Goal: Task Accomplishment & Management: Use online tool/utility

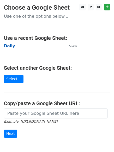
click at [11, 48] on strong "Daily" at bounding box center [9, 46] width 11 height 5
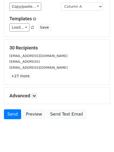
scroll to position [50, 0]
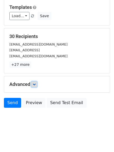
click at [36, 86] on icon at bounding box center [34, 84] width 3 height 3
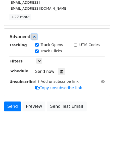
scroll to position [101, 0]
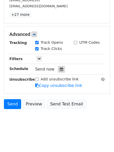
click at [61, 68] on div at bounding box center [61, 69] width 7 height 7
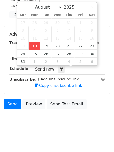
type input "2025-08-18 12:19"
type input "19"
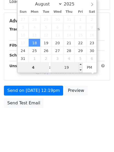
type input "4"
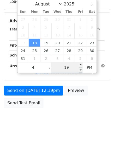
type input "2025-08-18 16:19"
type input "04"
click at [67, 58] on span "Mon, Aug 18, 12:19pm" at bounding box center [51, 56] width 32 height 5
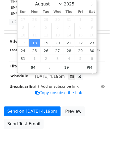
scroll to position [101, 0]
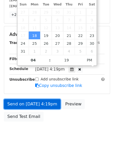
click at [27, 105] on link "Send on Aug 18 at 4:19pm" at bounding box center [32, 104] width 57 height 10
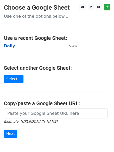
click at [7, 48] on strong "Daily" at bounding box center [9, 46] width 11 height 5
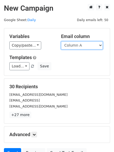
click at [74, 49] on select "Column A Column B Column C" at bounding box center [82, 46] width 42 height 8
select select "Column B"
click at [61, 42] on select "Column A Column B Column C" at bounding box center [82, 46] width 42 height 8
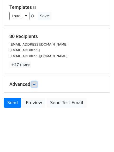
click at [36, 83] on icon at bounding box center [34, 84] width 3 height 3
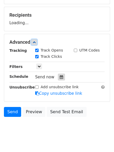
scroll to position [72, 0]
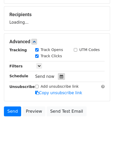
click at [60, 75] on icon at bounding box center [61, 77] width 3 height 4
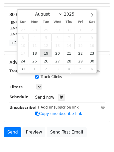
type input "2025-08-19 12:00"
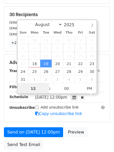
scroll to position [0, 0]
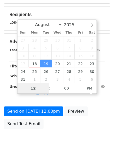
type input "5"
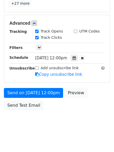
scroll to position [216, 0]
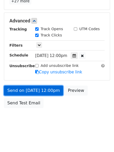
type input "2025-08-19 17:00"
click at [37, 88] on link "Send on Aug 19 at 12:00pm" at bounding box center [33, 91] width 59 height 10
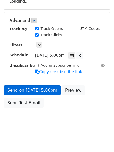
scroll to position [93, 0]
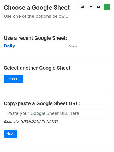
click at [9, 44] on strong "Daily" at bounding box center [9, 46] width 11 height 5
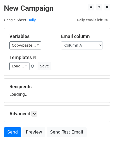
click at [83, 48] on select "Column A Column B Column C" at bounding box center [82, 46] width 42 height 8
select select "Column C"
click at [61, 42] on select "Column A Column B Column C" at bounding box center [82, 46] width 42 height 8
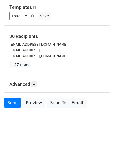
click at [32, 85] on h5 "Advanced" at bounding box center [56, 85] width 95 height 6
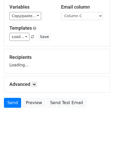
click at [40, 85] on h5 "Advanced" at bounding box center [56, 85] width 95 height 6
click at [36, 86] on icon at bounding box center [34, 84] width 3 height 3
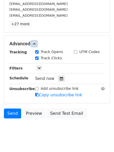
scroll to position [98, 0]
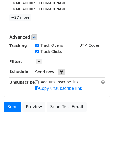
click at [62, 69] on div "Send now" at bounding box center [65, 72] width 61 height 7
click at [60, 74] on icon at bounding box center [61, 72] width 3 height 4
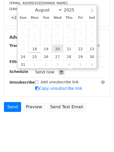
type input "2025-08-20 12:00"
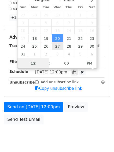
scroll to position [0, 0]
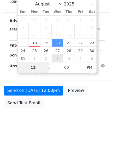
type input "7"
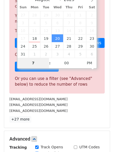
scroll to position [216, 0]
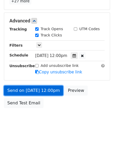
type input "2025-08-20 19:00"
click at [34, 92] on link "Send on Aug 20 at 12:00pm" at bounding box center [33, 91] width 59 height 10
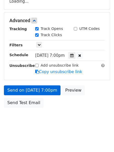
scroll to position [93, 0]
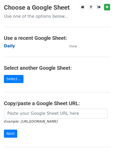
click at [7, 47] on strong "Daily" at bounding box center [9, 46] width 11 height 5
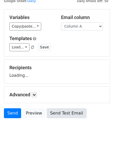
scroll to position [30, 0]
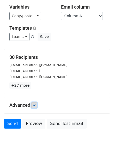
click at [34, 104] on icon at bounding box center [34, 105] width 3 height 3
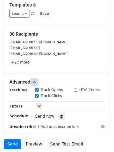
scroll to position [95, 0]
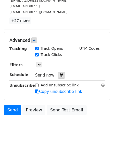
click at [60, 74] on icon at bounding box center [61, 76] width 3 height 4
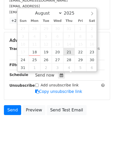
type input "2025-08-21 12:00"
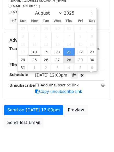
scroll to position [0, 0]
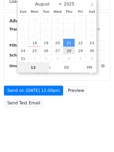
type input "7"
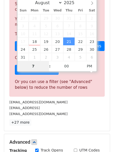
scroll to position [216, 0]
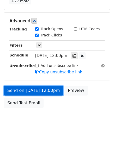
type input "2025-08-21 19:00"
click at [41, 88] on link "Send on Aug 21 at 12:00pm" at bounding box center [33, 91] width 59 height 10
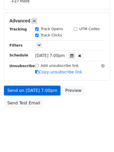
scroll to position [93, 0]
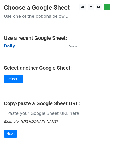
click at [11, 44] on strong "Daily" at bounding box center [9, 46] width 11 height 5
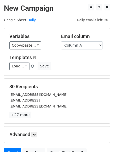
click at [74, 45] on select "Column A Column B Column C" at bounding box center [82, 46] width 42 height 8
drag, startPoint x: 71, startPoint y: 47, endPoint x: 73, endPoint y: 49, distance: 3.3
click at [71, 47] on select "Column A Column B Column C" at bounding box center [82, 46] width 42 height 8
select select "Column C"
click at [61, 42] on select "Column A Column B Column C" at bounding box center [82, 46] width 42 height 8
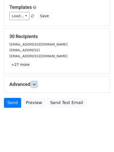
click at [34, 84] on icon at bounding box center [34, 84] width 3 height 3
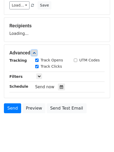
scroll to position [74, 0]
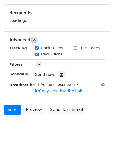
click at [59, 70] on div "Tracking Track Opens UTM Codes Track Clicks Filters Only include spreadsheet ro…" at bounding box center [56, 69] width 95 height 49
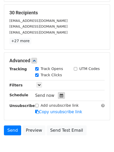
click at [60, 96] on icon at bounding box center [61, 96] width 3 height 4
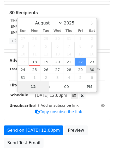
scroll to position [0, 0]
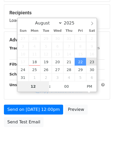
type input "2025-08-23 12:00"
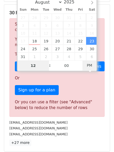
type input "9"
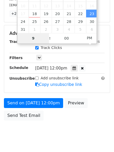
scroll to position [114, 0]
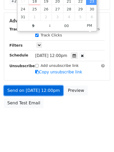
type input "2025-08-23 21:00"
click at [39, 89] on link "Send on Aug 23 at 12:00pm" at bounding box center [33, 91] width 59 height 10
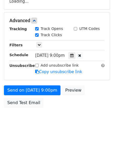
scroll to position [93, 0]
